Goal: Transaction & Acquisition: Purchase product/service

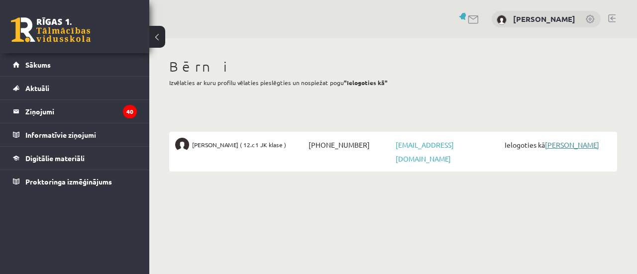
click at [558, 147] on link "[PERSON_NAME]" at bounding box center [572, 144] width 54 height 9
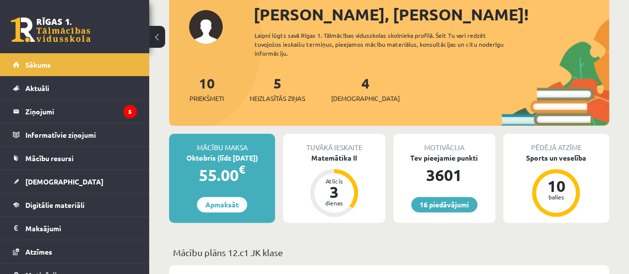
scroll to position [99, 0]
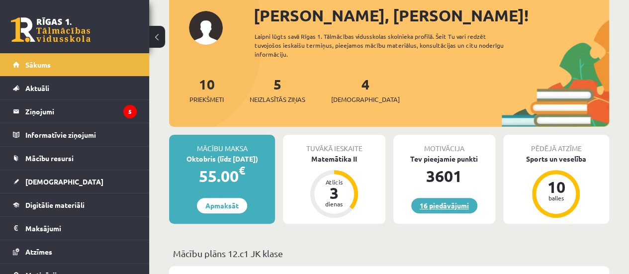
click at [442, 200] on link "16 piedāvājumi" at bounding box center [444, 205] width 66 height 15
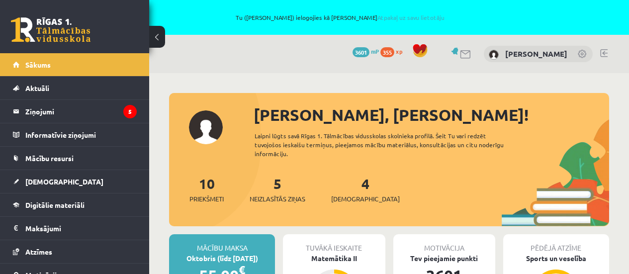
scroll to position [99, 0]
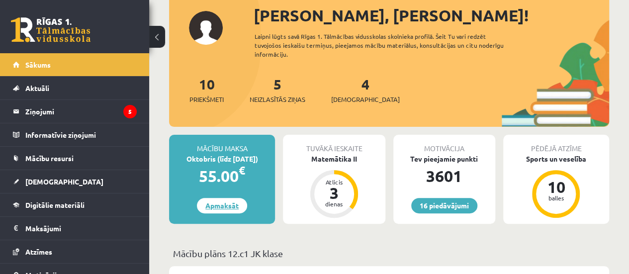
click at [231, 209] on link "Apmaksāt" at bounding box center [222, 205] width 50 height 15
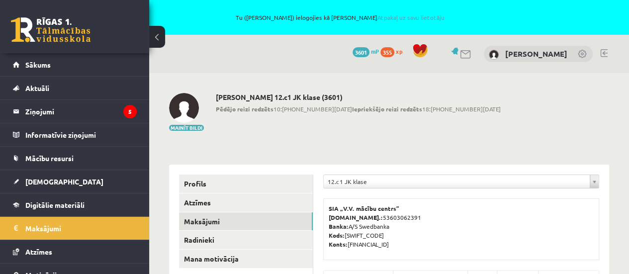
click at [494, 116] on div "Mainīt bildi Roberts Kukulis 12.c1 JK klase (3601) Pēdējo reizi redzēts 10:33 0…" at bounding box center [389, 112] width 440 height 39
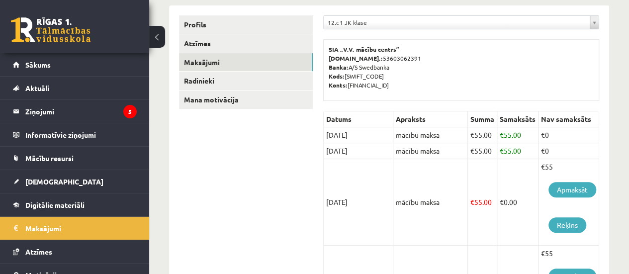
scroll to position [179, 0]
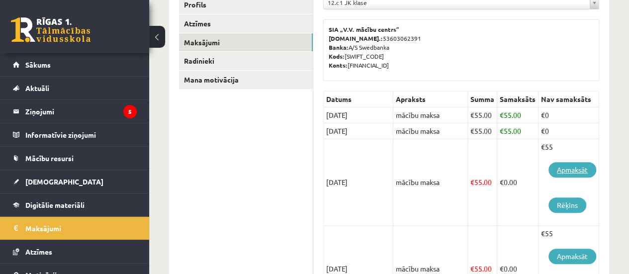
click at [571, 168] on link "Apmaksāt" at bounding box center [572, 169] width 48 height 15
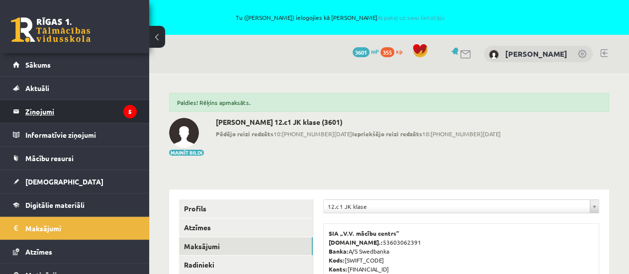
click at [118, 105] on legend "Ziņojumi 5" at bounding box center [80, 111] width 111 height 23
